Goal: Task Accomplishment & Management: Use online tool/utility

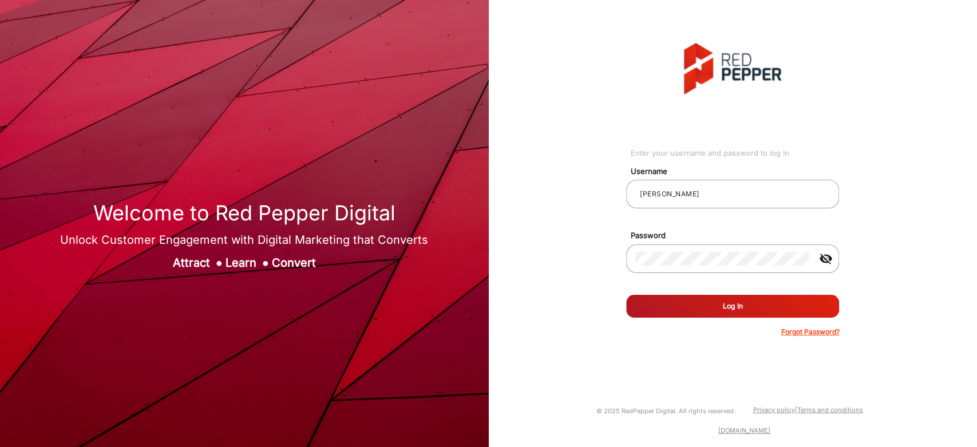
click at [720, 203] on button "Log In" at bounding box center [732, 306] width 213 height 23
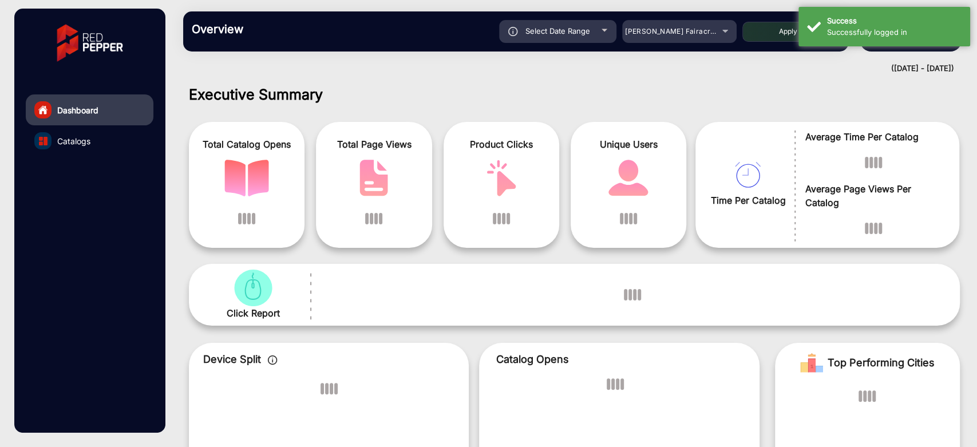
scroll to position [9, 0]
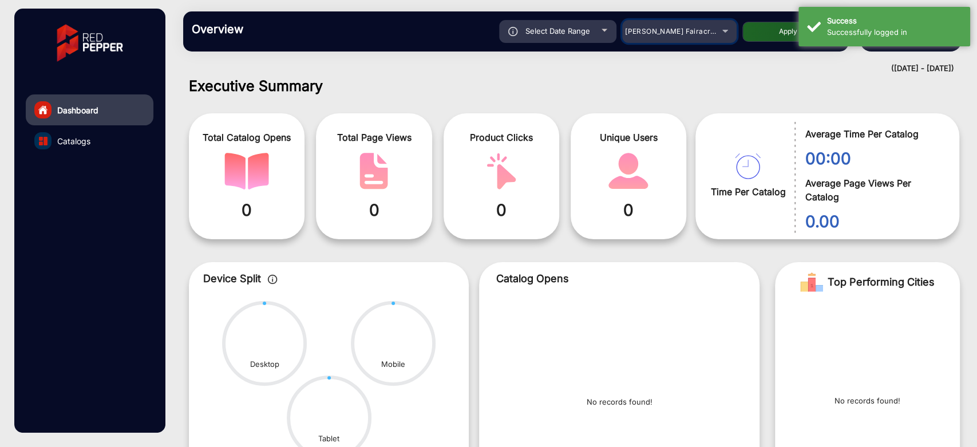
click at [677, 28] on span "[PERSON_NAME] Fairacre Farms" at bounding box center [681, 31] width 113 height 9
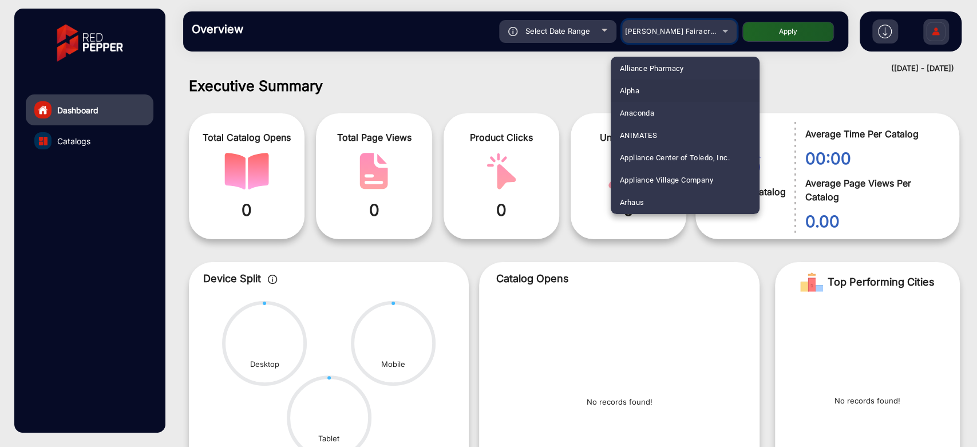
scroll to position [74, 0]
click at [642, 200] on span "Arhaus" at bounding box center [632, 199] width 24 height 22
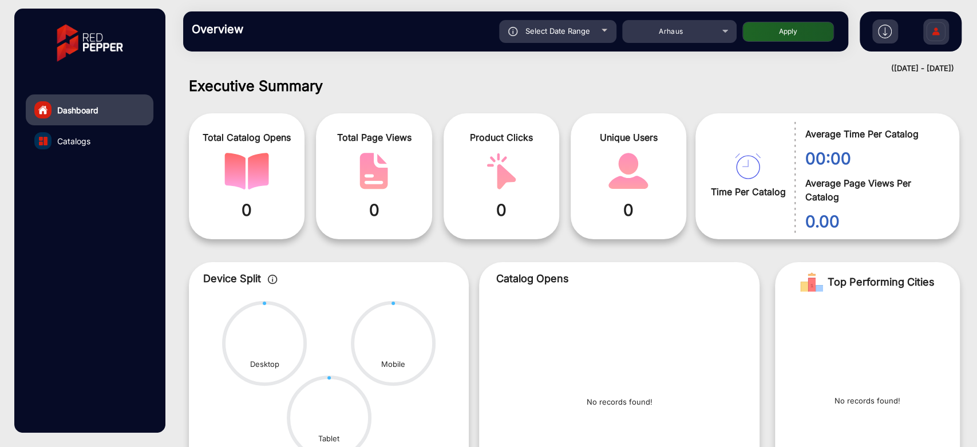
click at [768, 38] on button "Apply" at bounding box center [788, 32] width 92 height 20
type input "[DATE]"
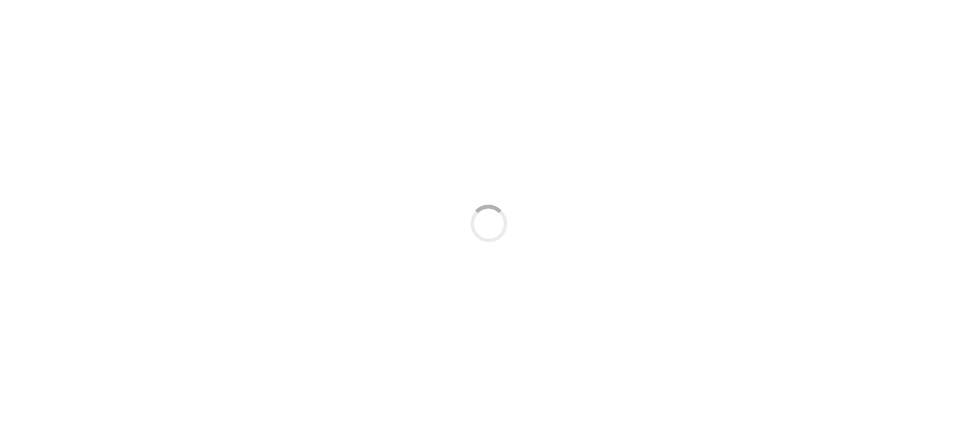
scroll to position [9, 0]
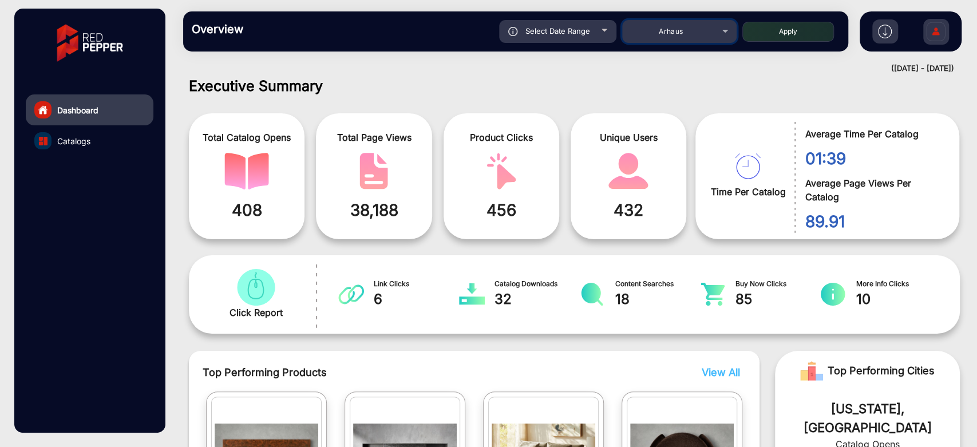
click at [693, 37] on div "Arhaus" at bounding box center [671, 32] width 92 height 14
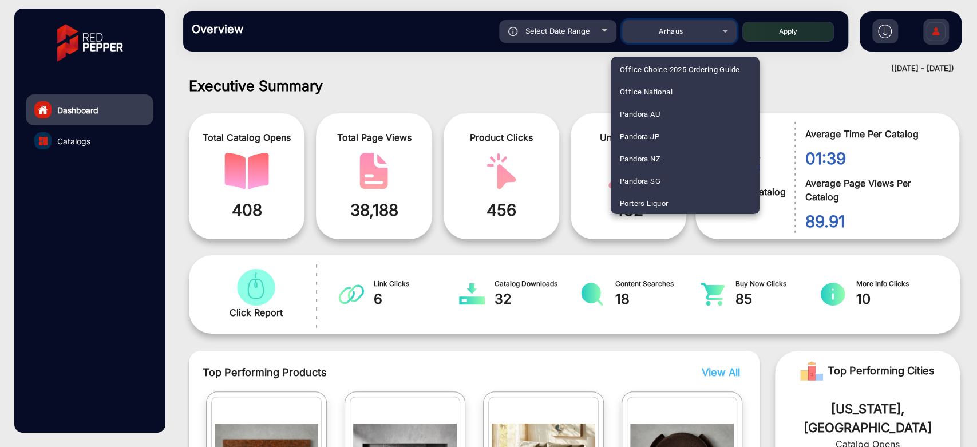
scroll to position [3529, 0]
click at [662, 196] on span "Wild by Nature" at bounding box center [645, 203] width 50 height 22
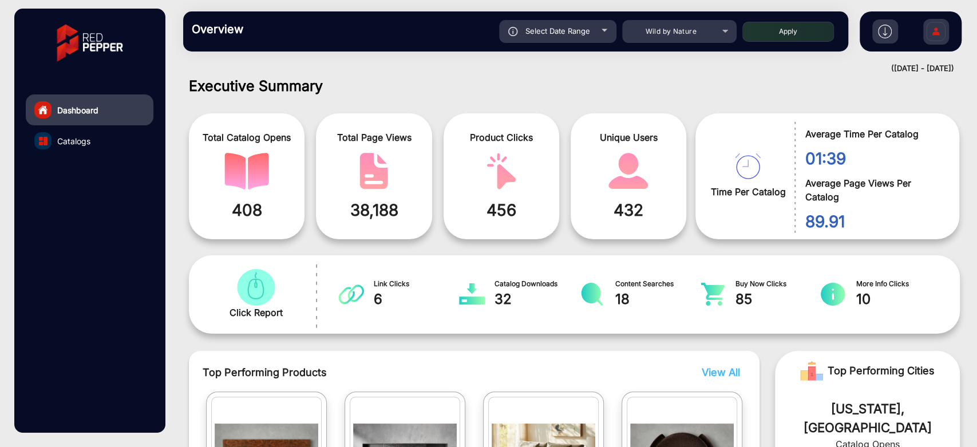
click at [782, 31] on button "Apply" at bounding box center [788, 32] width 92 height 20
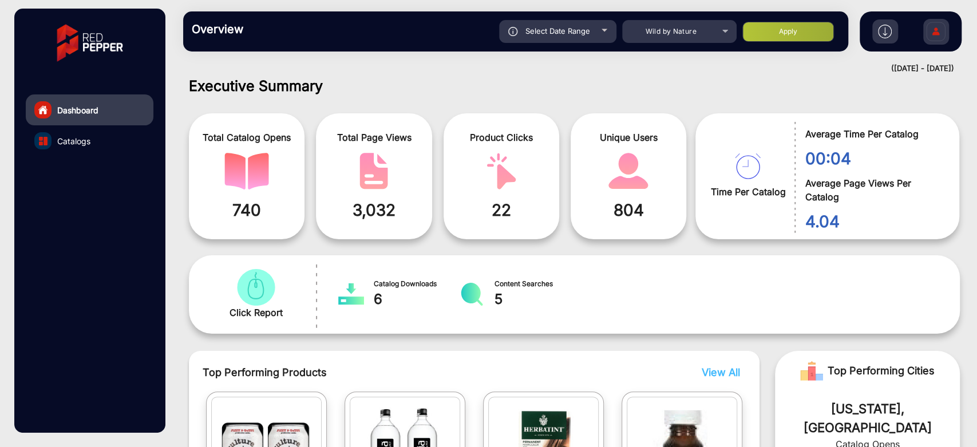
click at [599, 33] on div "Select Date Range" at bounding box center [557, 31] width 117 height 23
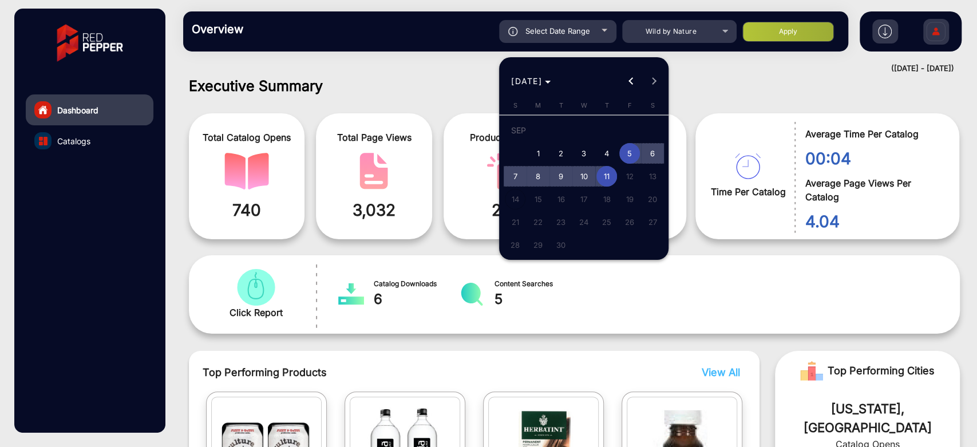
click at [582, 184] on span "10" at bounding box center [583, 176] width 21 height 21
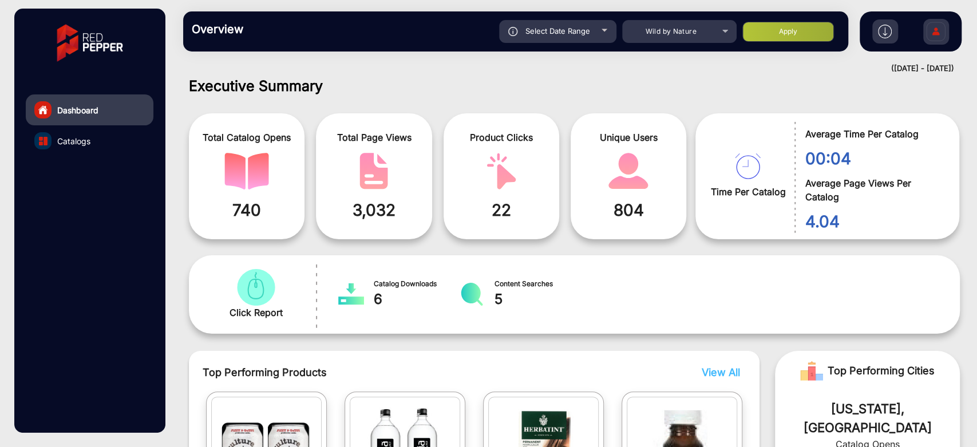
type input "[DATE]"
click at [764, 22] on button "Apply" at bounding box center [788, 32] width 92 height 20
